Goal: Information Seeking & Learning: Understand process/instructions

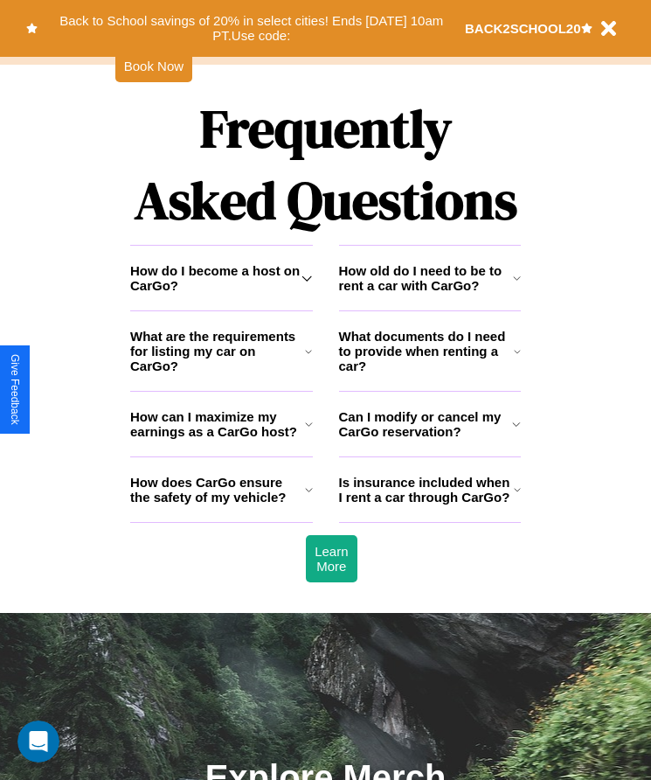
scroll to position [2280, 0]
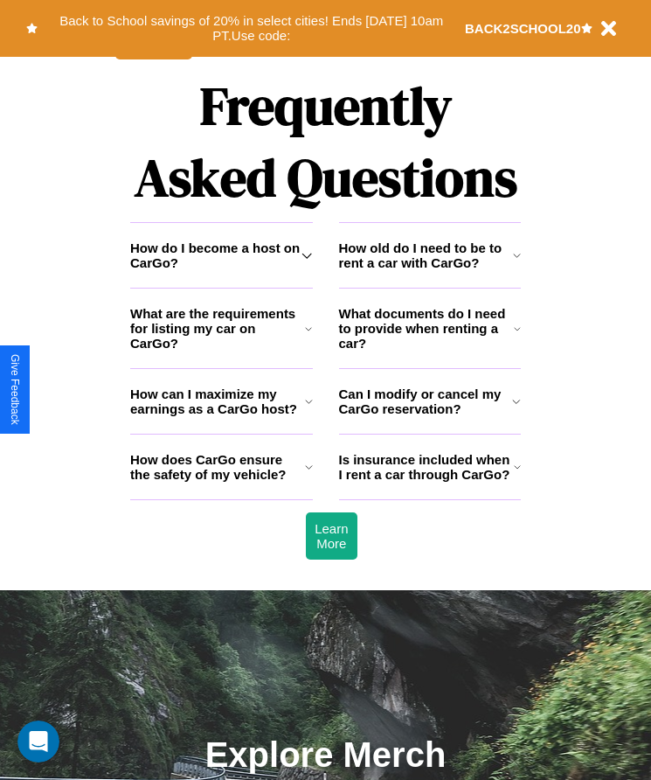
click at [429, 416] on h3 "Can I modify or cancel my CarGo reservation?" at bounding box center [426, 401] width 174 height 30
click at [518, 336] on icon at bounding box center [517, 329] width 7 height 14
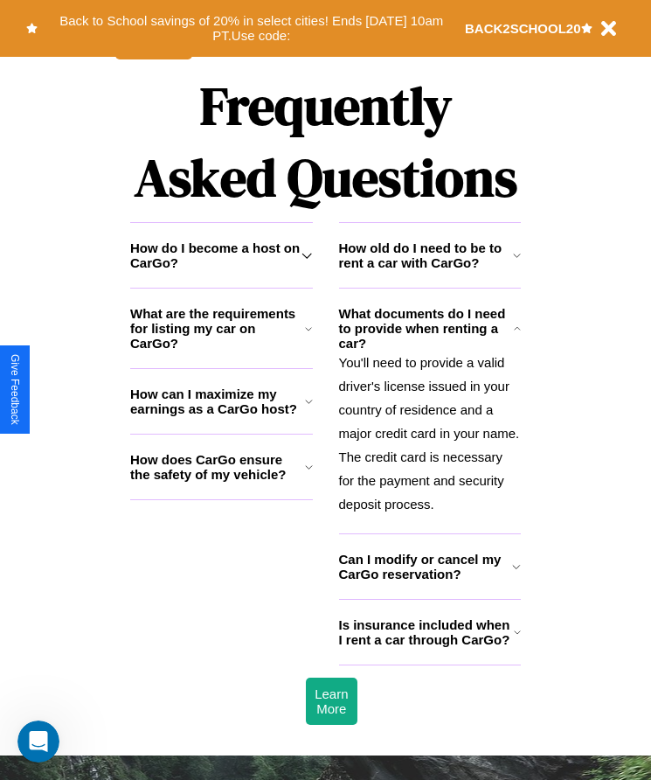
click at [309, 336] on icon at bounding box center [308, 329] width 7 height 14
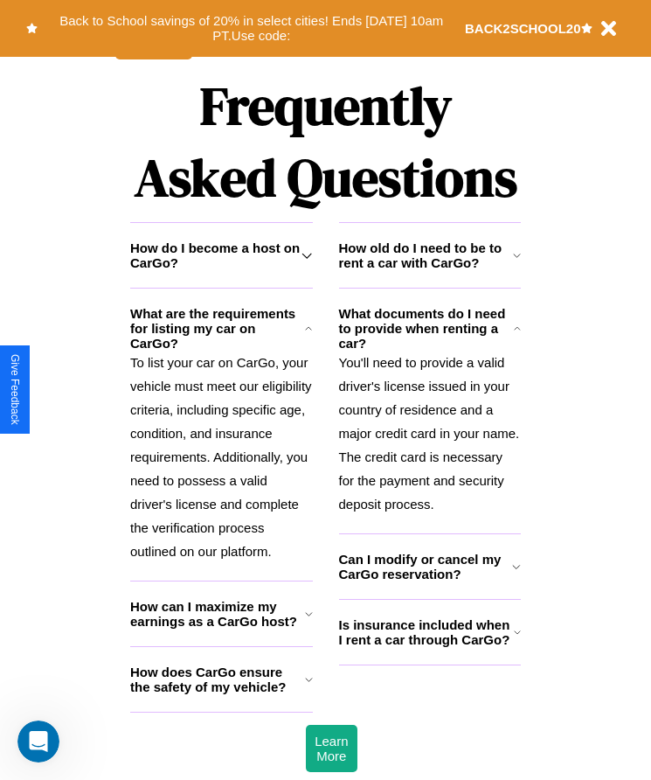
click at [517, 262] on icon at bounding box center [517, 255] width 8 height 14
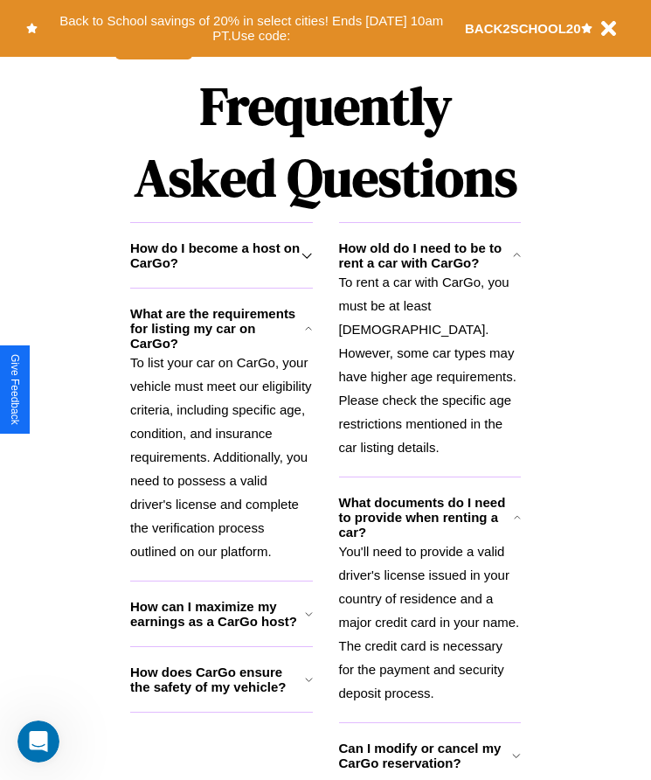
click at [309, 686] on icon at bounding box center [309, 679] width 8 height 14
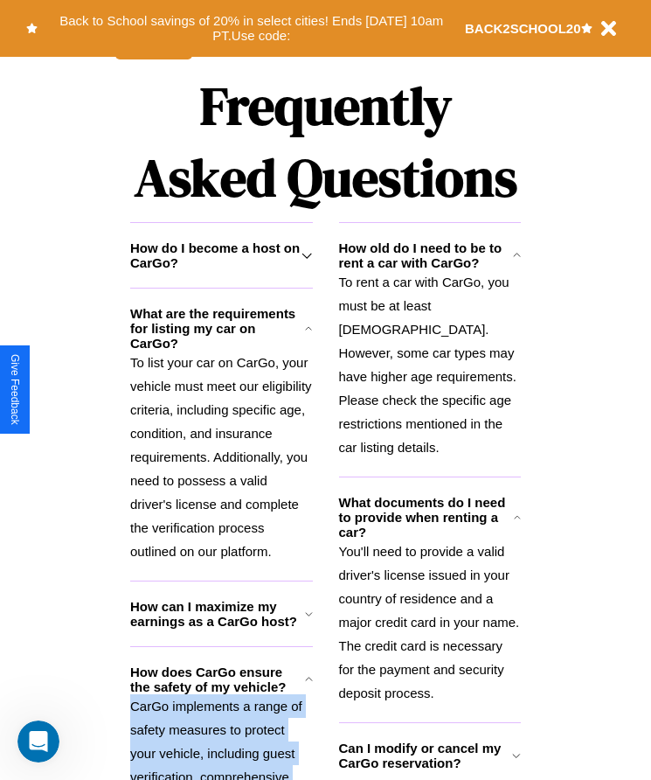
scroll to position [2334, 0]
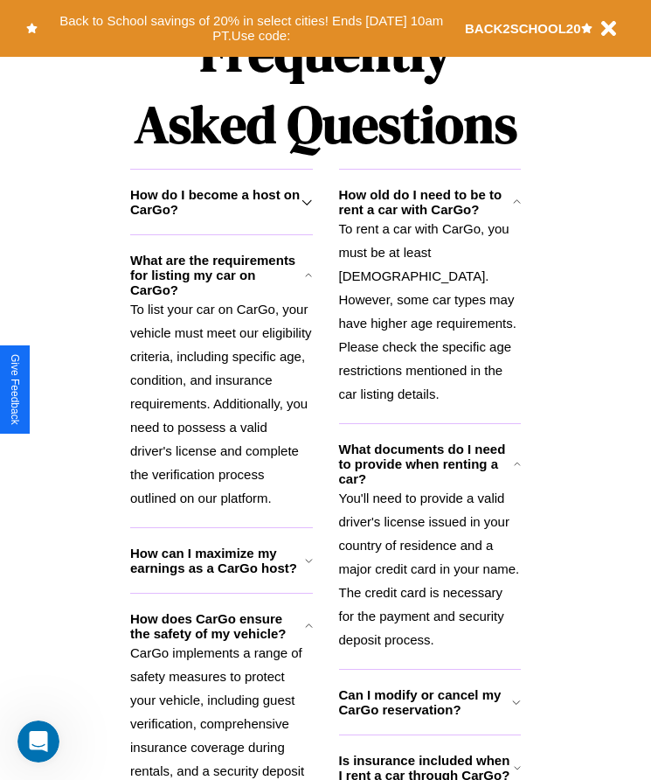
click at [517, 773] on icon at bounding box center [517, 768] width 7 height 14
click at [221, 707] on p "CarGo implements a range of safety measures to protect your vehicle, including …" at bounding box center [221, 771] width 183 height 260
